Goal: Information Seeking & Learning: Find specific page/section

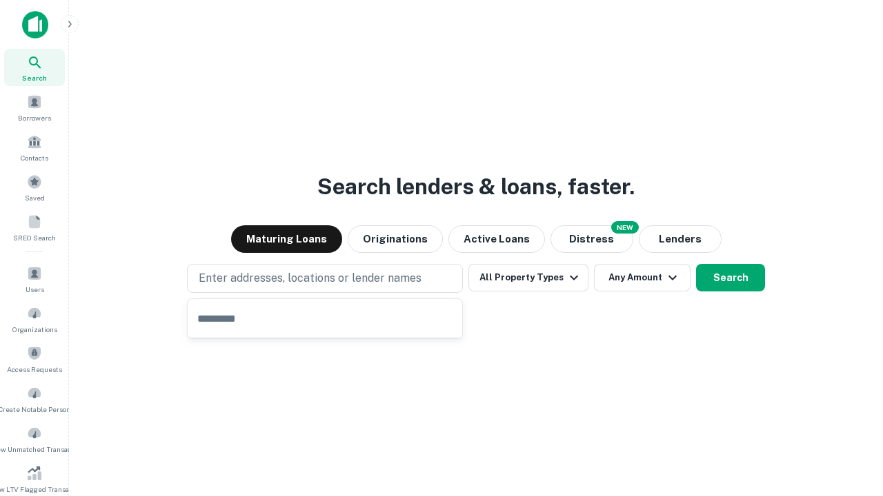
type input "**********"
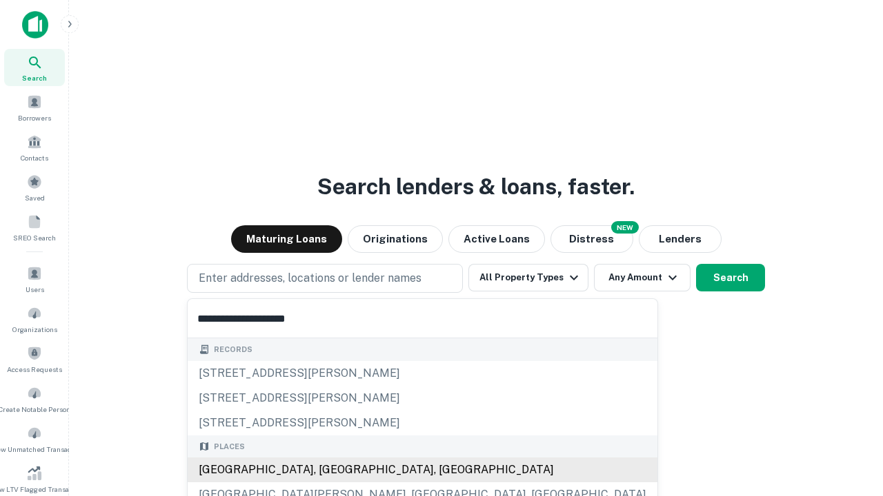
click at [330, 470] on div "Santa Monica, CA, USA" at bounding box center [423, 470] width 470 height 25
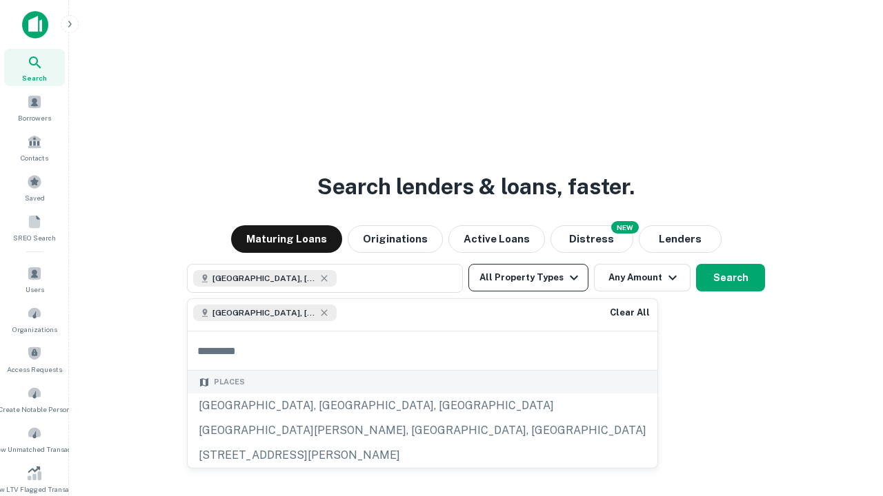
click at [528, 278] on button "All Property Types" at bounding box center [528, 278] width 120 height 28
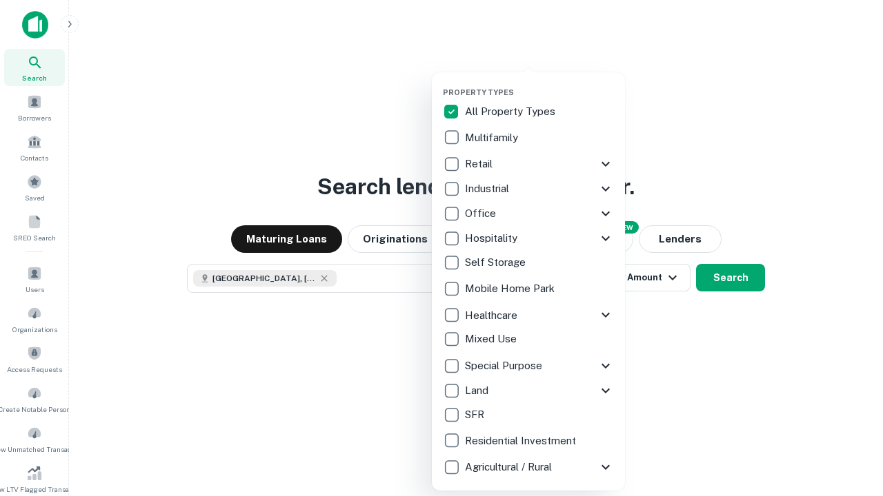
click at [539, 83] on button "button" at bounding box center [539, 83] width 193 height 1
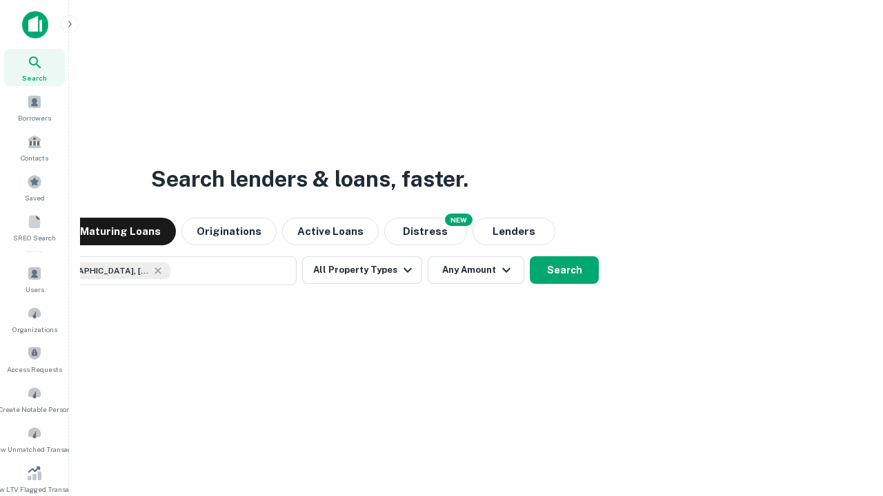
scroll to position [22, 0]
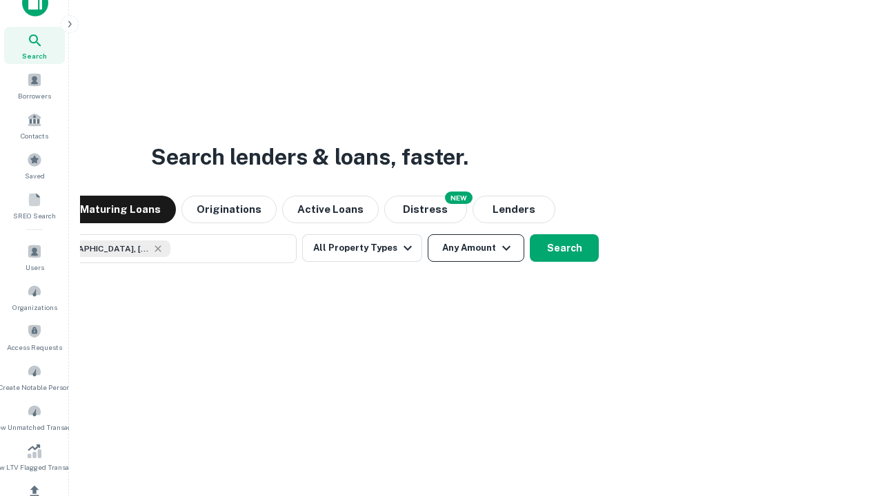
click at [427, 234] on button "Any Amount" at bounding box center [475, 248] width 97 height 28
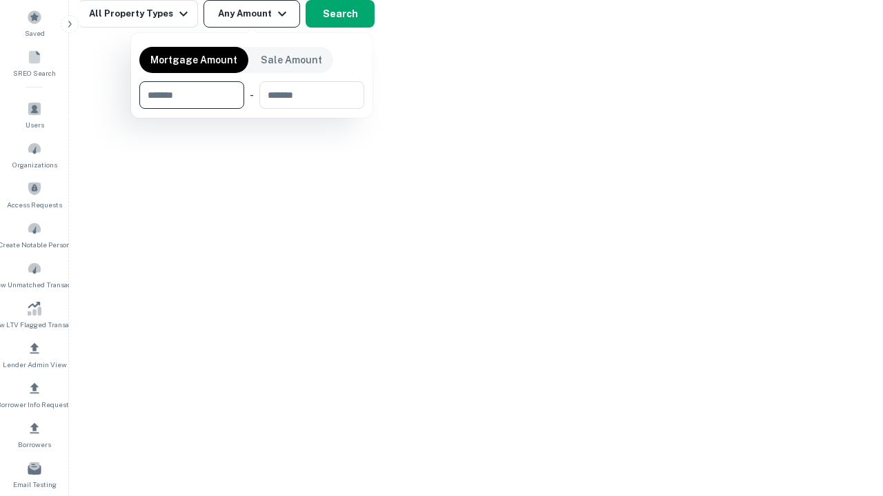
type input "*******"
click at [252, 109] on button "button" at bounding box center [251, 109] width 225 height 1
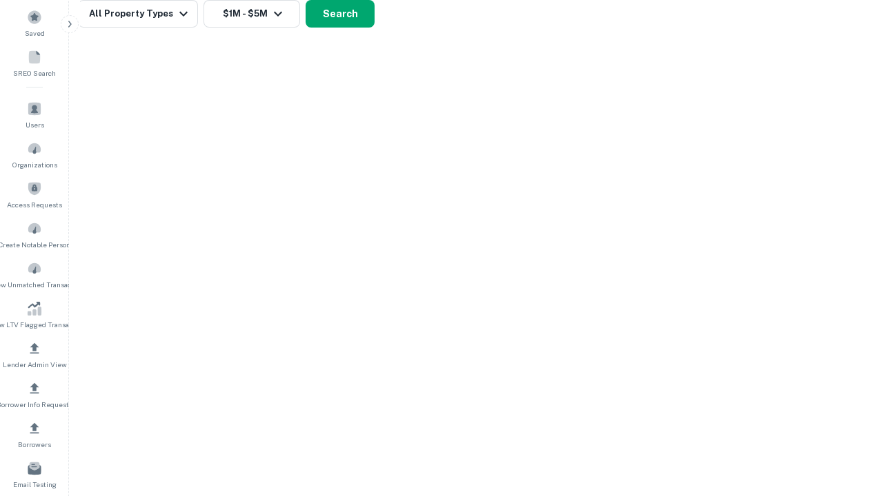
scroll to position [22, 0]
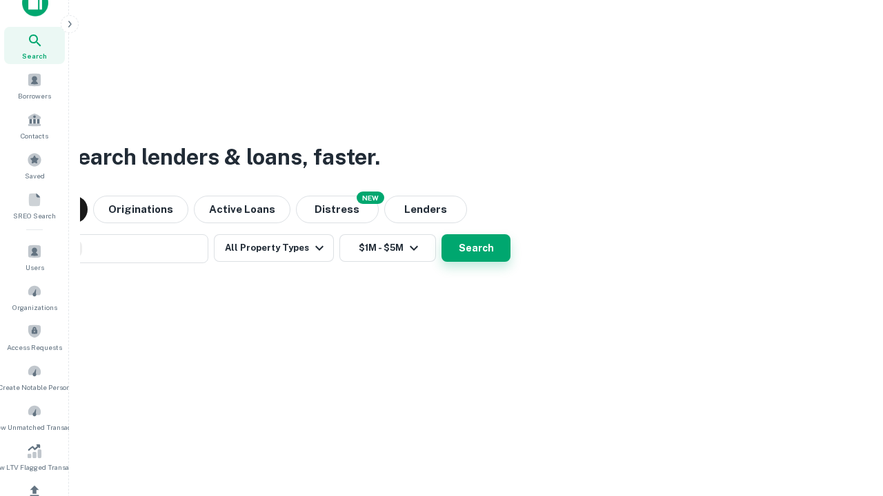
click at [441, 234] on button "Search" at bounding box center [475, 248] width 69 height 28
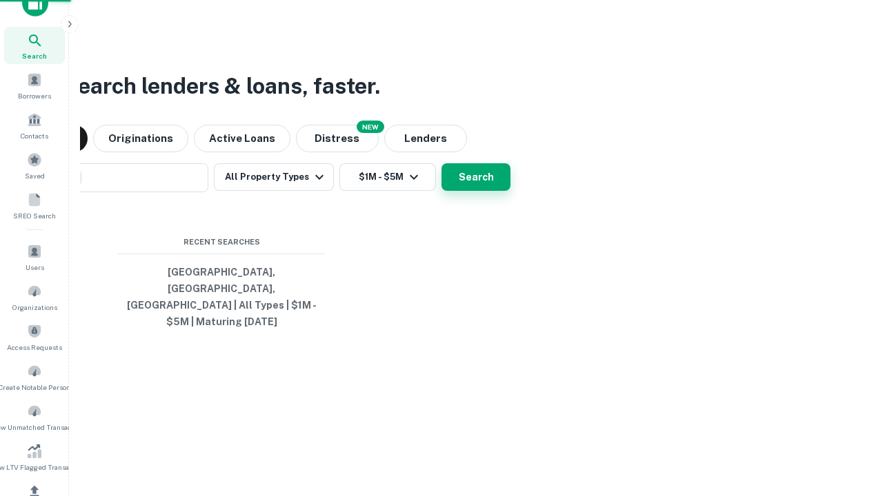
scroll to position [165, 0]
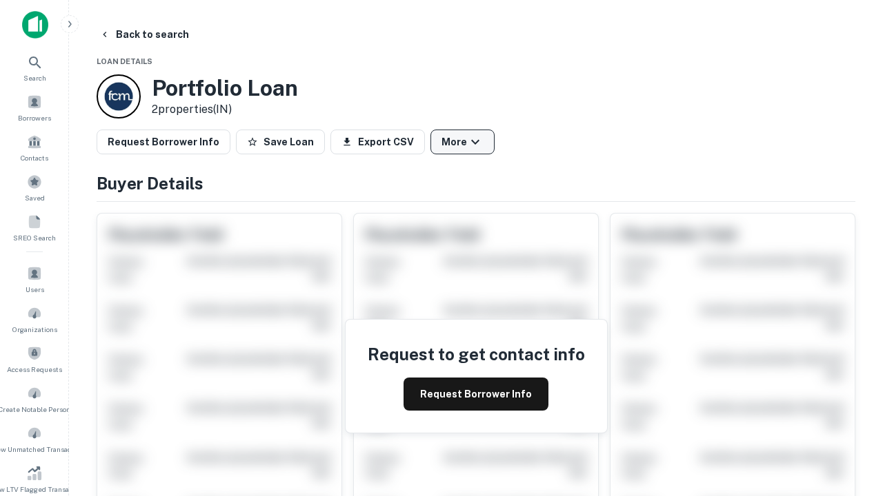
click at [462, 142] on button "More" at bounding box center [462, 142] width 64 height 25
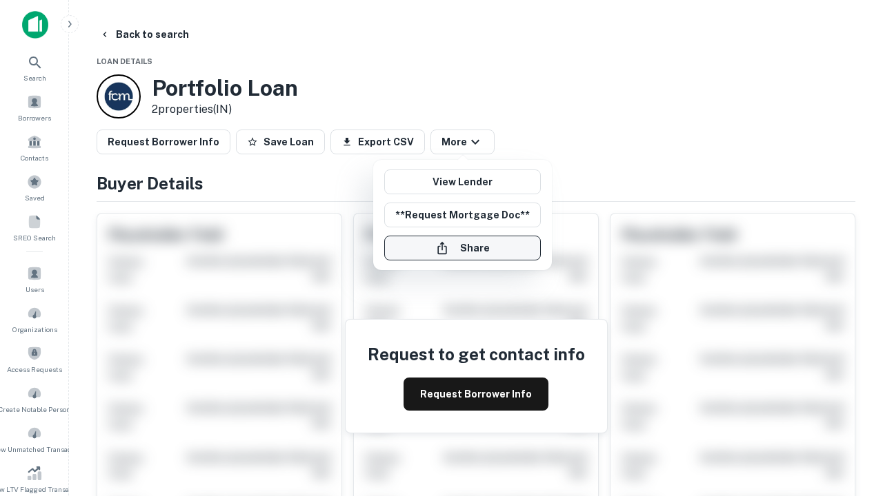
click at [462, 248] on button "Share" at bounding box center [462, 248] width 157 height 25
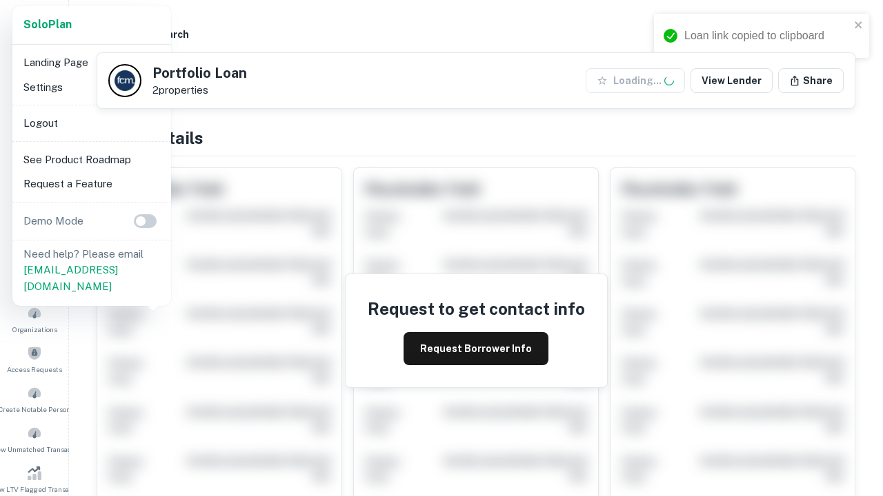
scroll to position [481, 0]
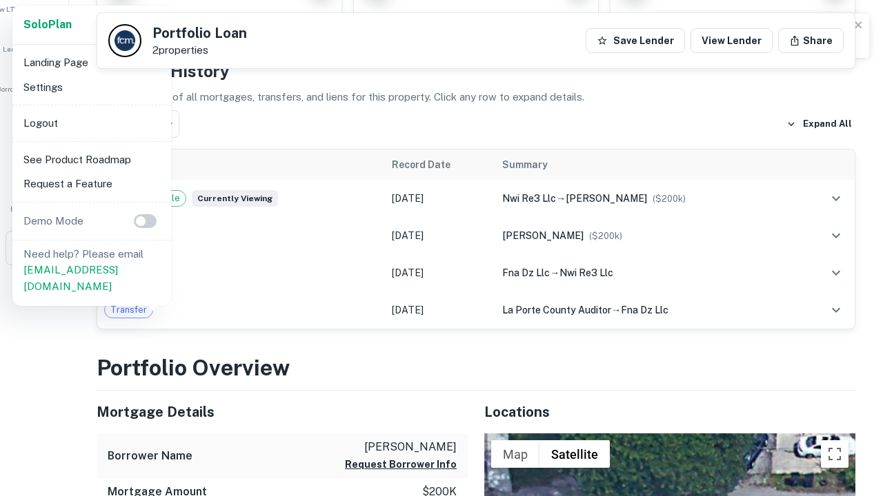
click at [91, 123] on li "Logout" at bounding box center [92, 123] width 148 height 25
